Goal: Transaction & Acquisition: Purchase product/service

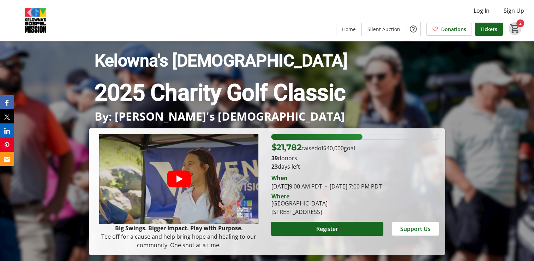
click at [515, 28] on mat-icon "2" at bounding box center [515, 28] width 11 height 11
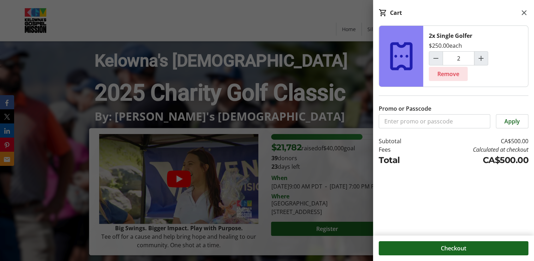
click at [449, 75] on span "Remove" at bounding box center [449, 74] width 22 height 8
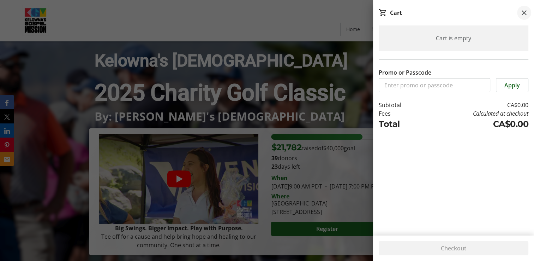
click at [524, 12] on mat-icon at bounding box center [524, 12] width 8 height 8
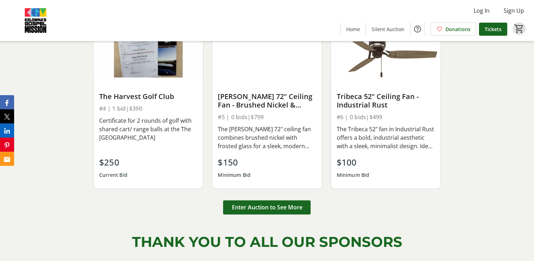
scroll to position [901, 0]
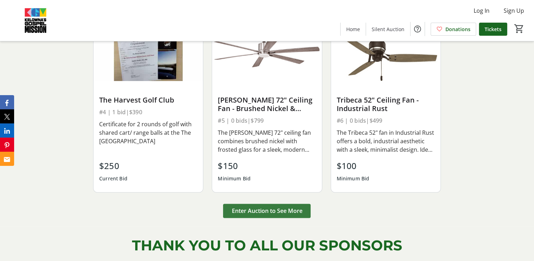
click at [268, 206] on span "Enter Auction to See More" at bounding box center [267, 210] width 71 height 8
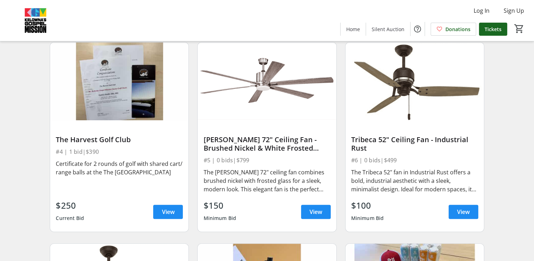
scroll to position [279, 0]
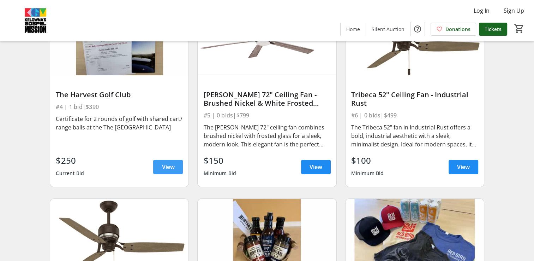
click at [166, 166] on span "View" at bounding box center [168, 166] width 13 height 8
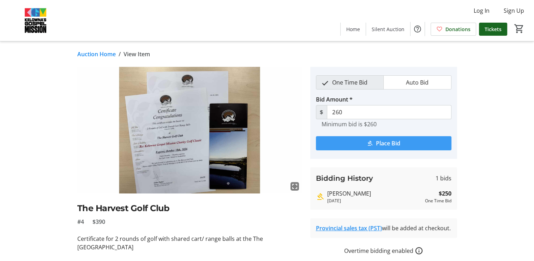
click at [392, 142] on span "Place Bid" at bounding box center [388, 143] width 24 height 8
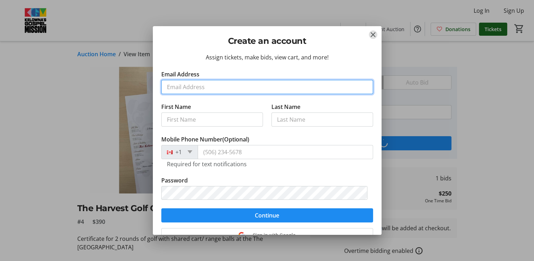
click at [175, 88] on input "Email Address" at bounding box center [267, 87] width 212 height 14
type input "[EMAIL_ADDRESS][DOMAIN_NAME]"
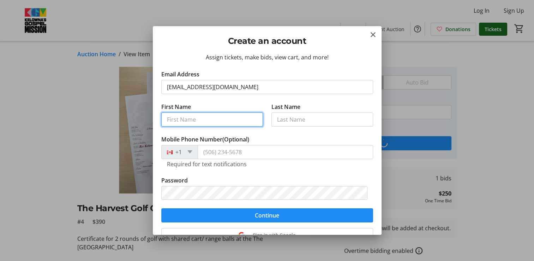
click at [203, 118] on input "First Name" at bounding box center [212, 119] width 102 height 14
type input "Kent"
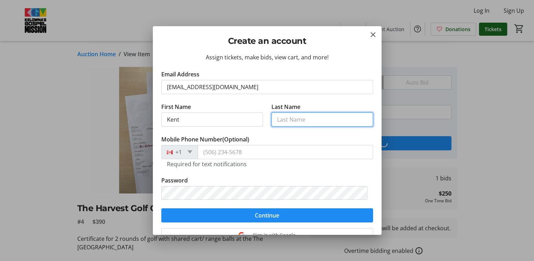
click at [280, 119] on input "Last Name" at bounding box center [323, 119] width 102 height 14
type input "Paterson"
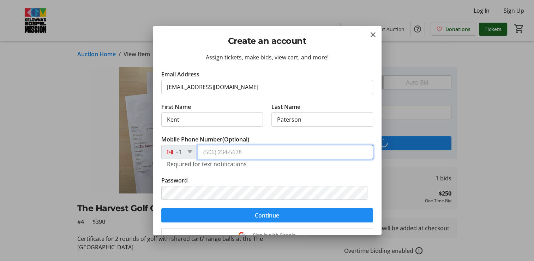
click at [226, 153] on input "Mobile Phone Number (Optional)" at bounding box center [286, 152] width 176 height 14
type input "[PHONE_NUMBER]"
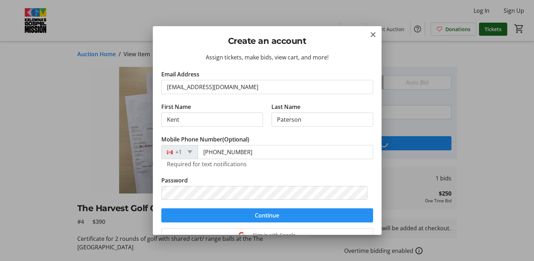
click at [265, 215] on span "Continue" at bounding box center [267, 215] width 24 height 8
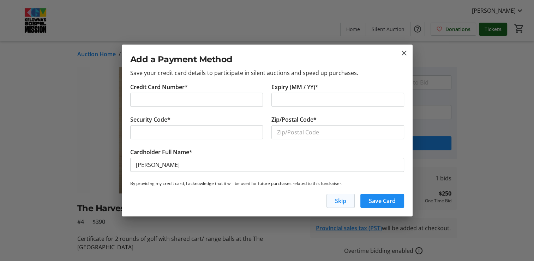
click at [338, 200] on span "Skip" at bounding box center [340, 200] width 11 height 8
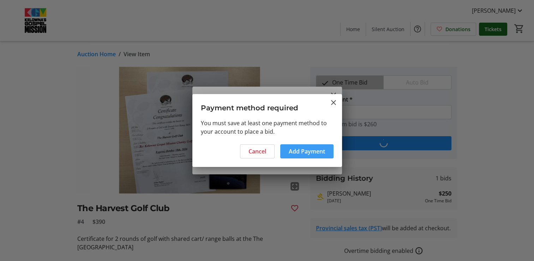
click at [312, 152] on span "Add Payment" at bounding box center [307, 151] width 36 height 8
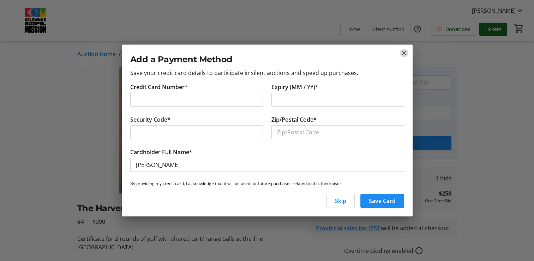
click at [405, 52] on mat-icon "close" at bounding box center [404, 53] width 8 height 8
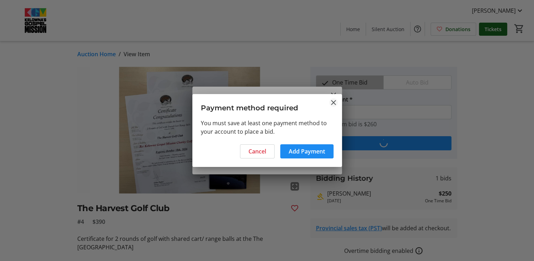
click at [336, 101] on mat-icon "Close" at bounding box center [334, 102] width 8 height 8
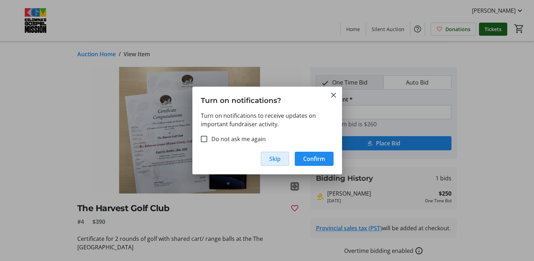
click at [273, 161] on span "Skip" at bounding box center [274, 158] width 11 height 8
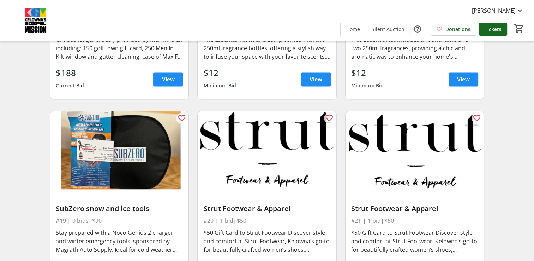
scroll to position [1163, 0]
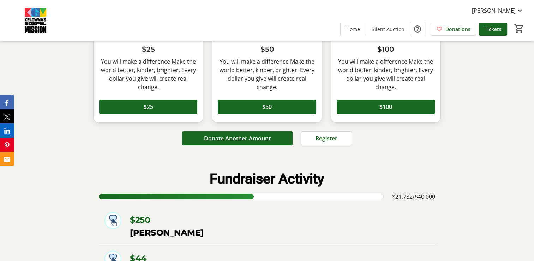
scroll to position [2601, 0]
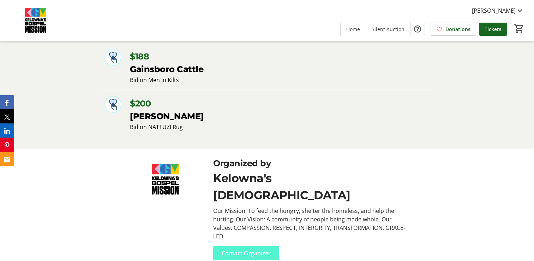
click at [239, 249] on span "Contact Organizer" at bounding box center [246, 253] width 49 height 8
click at [250, 249] on span "Contact Organizer" at bounding box center [246, 253] width 49 height 8
